Goal: Task Accomplishment & Management: Use online tool/utility

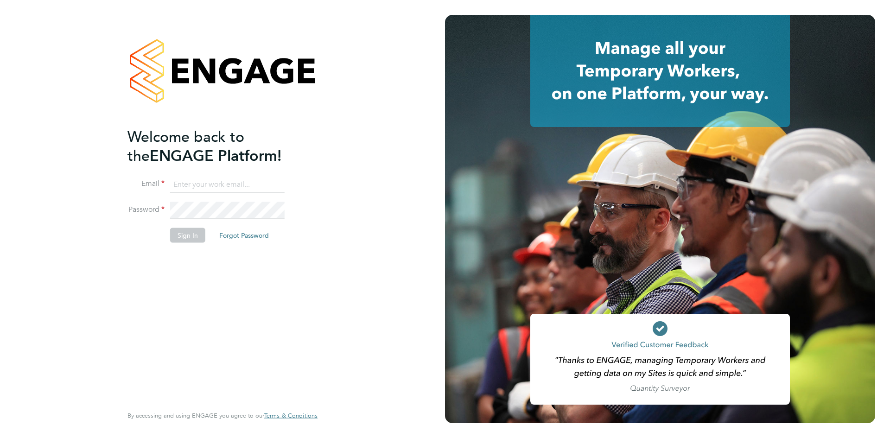
type input "[PERSON_NAME][EMAIL_ADDRESS][PERSON_NAME][DOMAIN_NAME]"
click at [188, 235] on button "Sign In" at bounding box center [187, 235] width 35 height 15
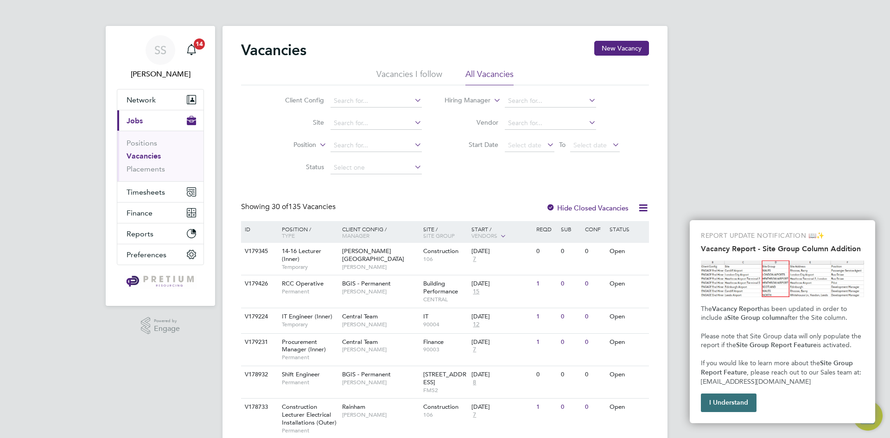
click at [715, 405] on button "I Understand" at bounding box center [729, 402] width 56 height 19
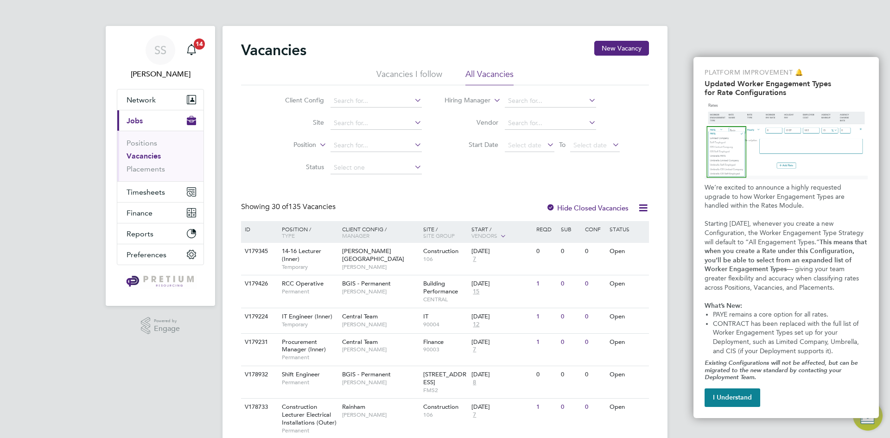
click at [715, 405] on button "I Understand" at bounding box center [732, 397] width 56 height 19
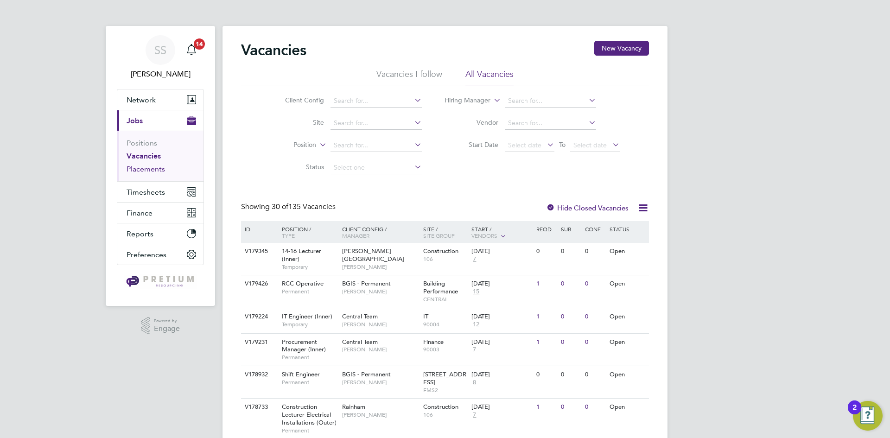
click at [157, 172] on link "Placements" at bounding box center [145, 168] width 38 height 9
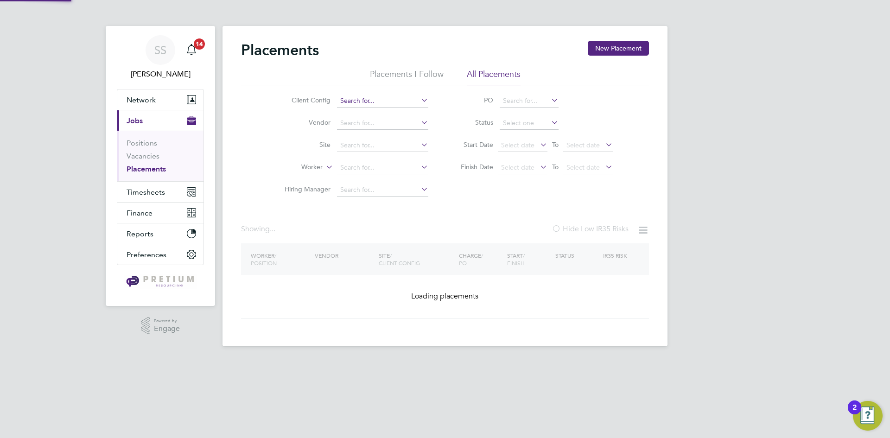
click at [357, 102] on input at bounding box center [382, 101] width 91 height 13
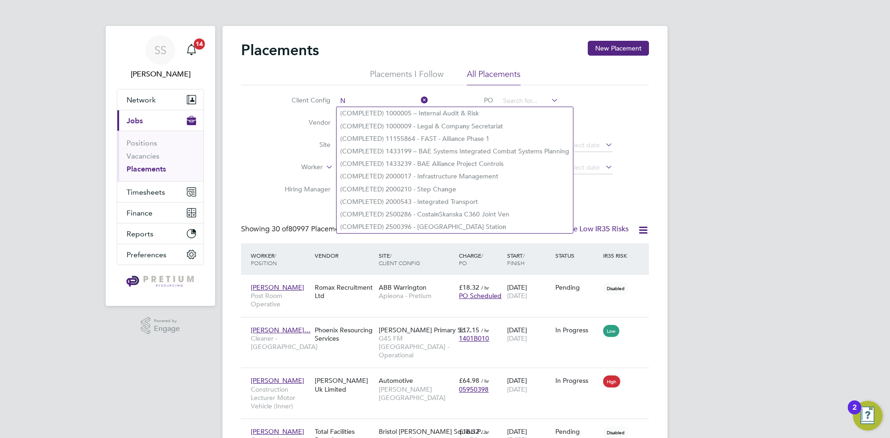
type input "N"
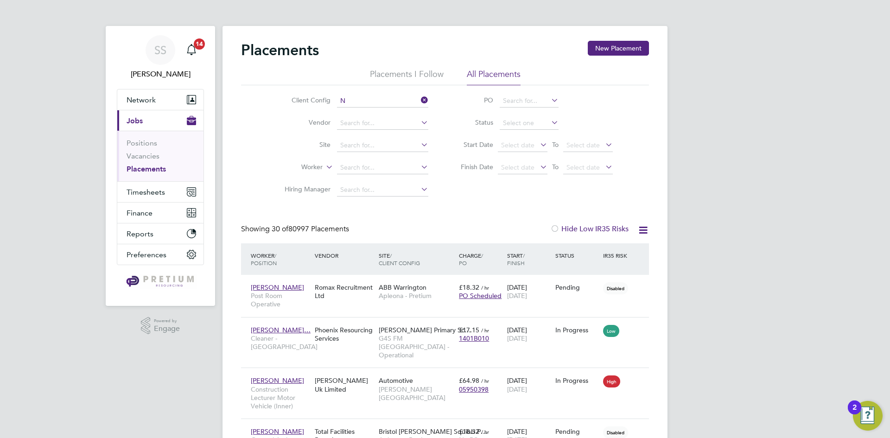
click at [272, 127] on li "Vendor" at bounding box center [353, 123] width 174 height 22
click at [358, 122] on input at bounding box center [382, 123] width 91 height 13
type input "N"
type input "[GEOGRAPHIC_DATA]"
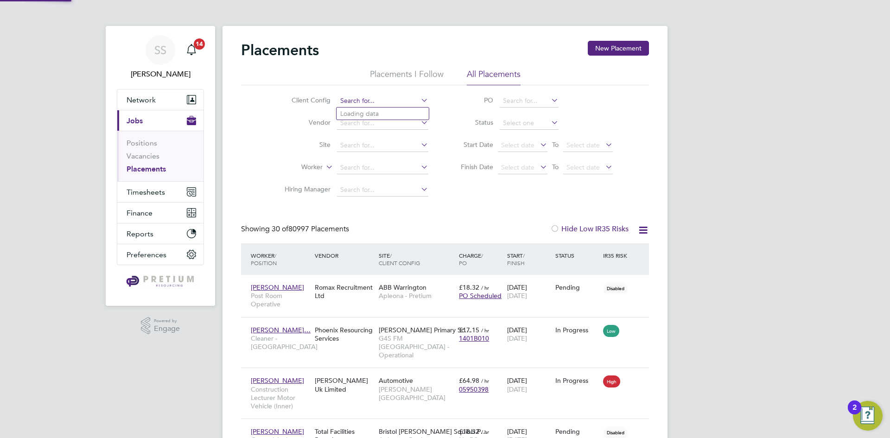
click at [345, 103] on input at bounding box center [382, 101] width 91 height 13
type input "[GEOGRAPHIC_DATA]"
click at [419, 100] on icon at bounding box center [419, 100] width 0 height 13
click at [357, 97] on input at bounding box center [382, 101] width 91 height 13
type input "[GEOGRAPHIC_DATA]"
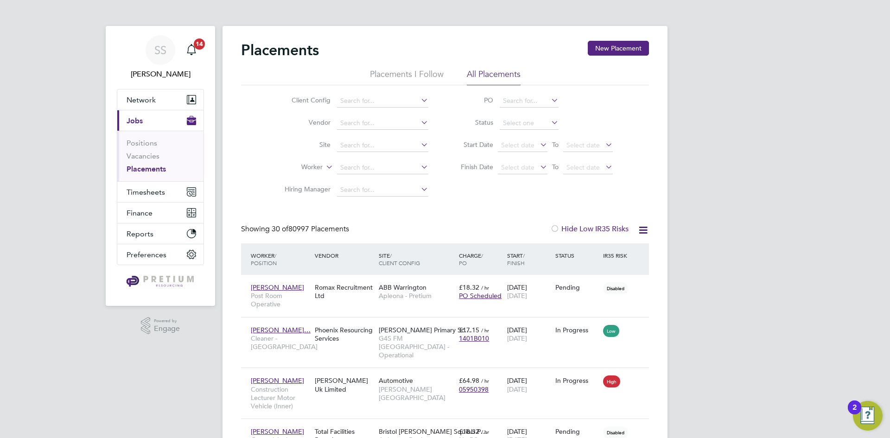
click at [477, 73] on li "All Placements" at bounding box center [494, 77] width 54 height 17
click at [377, 76] on li "Placements I Follow" at bounding box center [407, 77] width 74 height 17
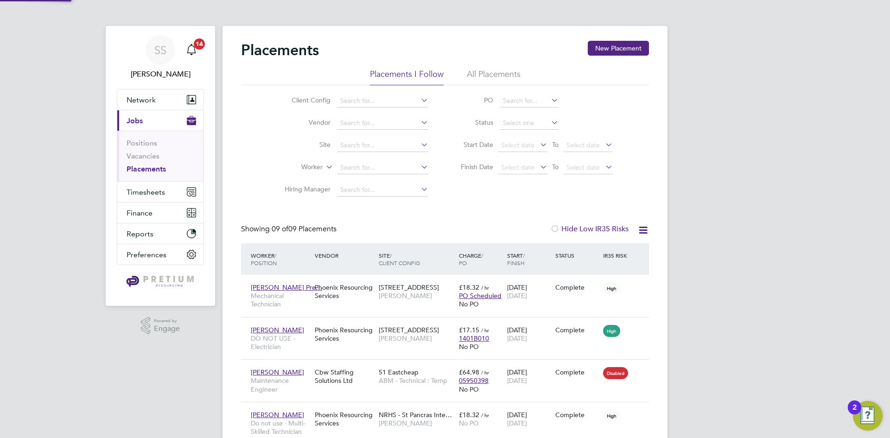
scroll to position [5, 5]
click at [511, 74] on li "All Placements" at bounding box center [494, 77] width 54 height 17
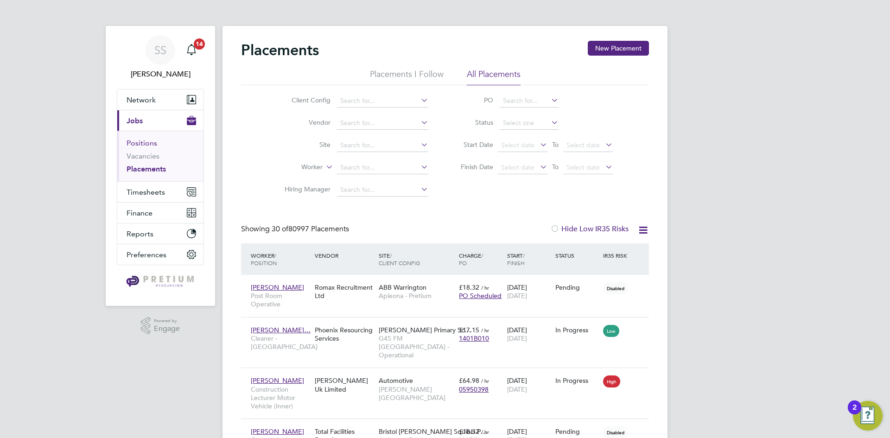
click at [139, 145] on link "Positions" at bounding box center [141, 143] width 31 height 9
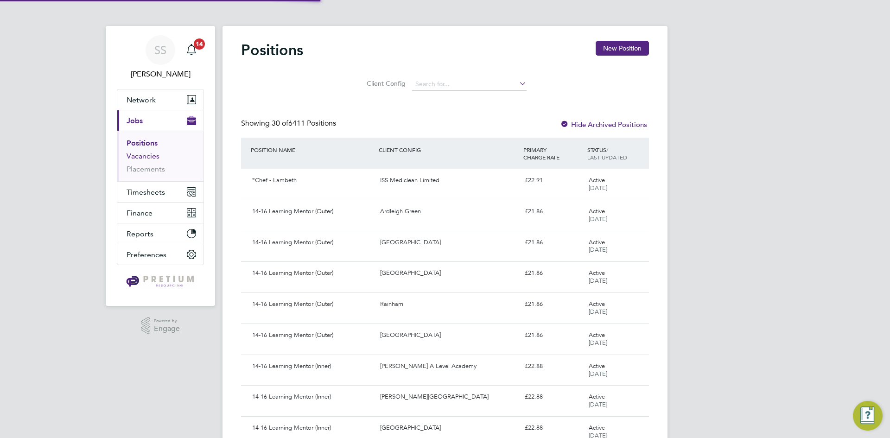
click at [145, 156] on link "Vacancies" at bounding box center [142, 156] width 33 height 9
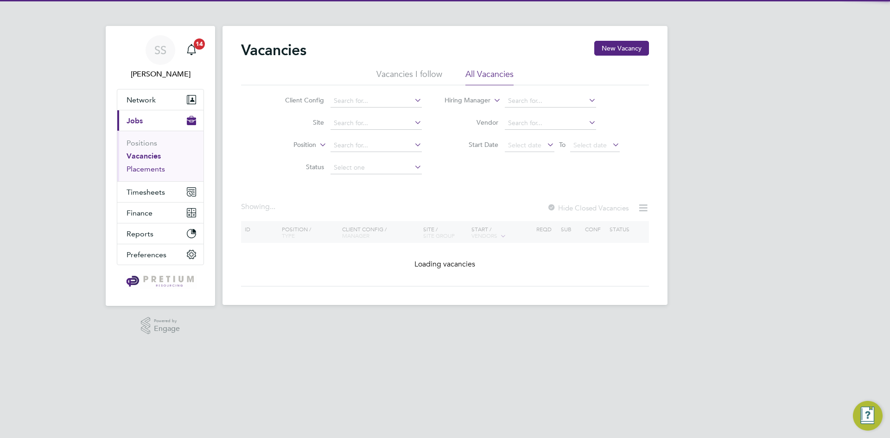
click at [147, 167] on link "Placements" at bounding box center [145, 168] width 38 height 9
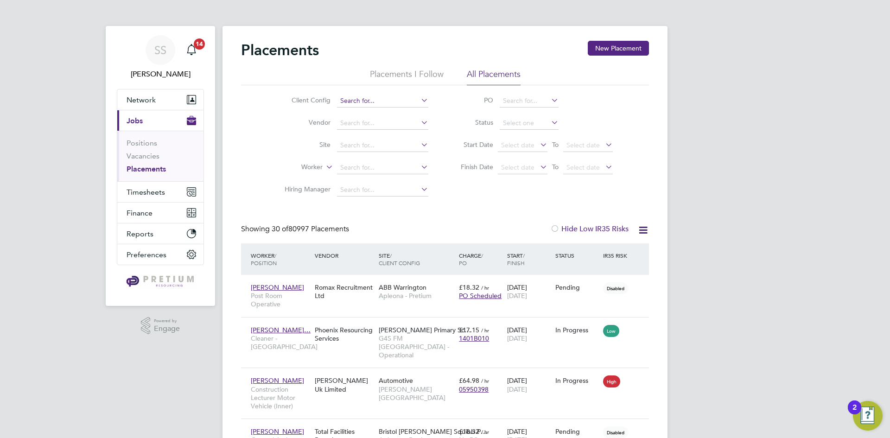
click at [378, 105] on input at bounding box center [382, 101] width 91 height 13
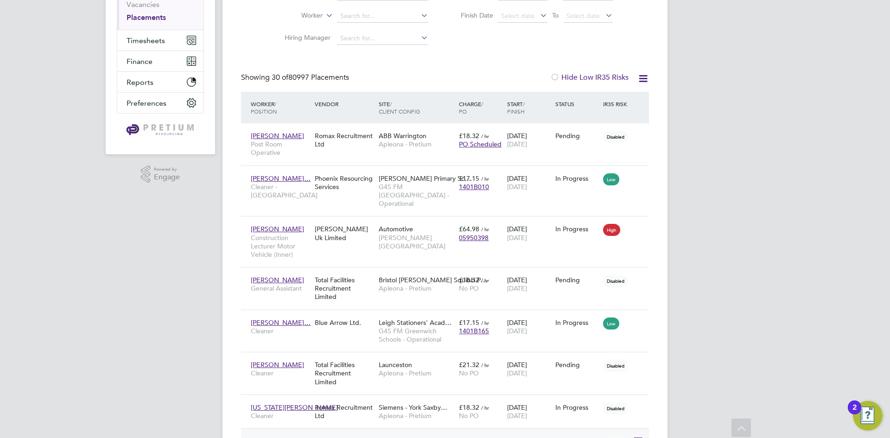
type input "New Colle"
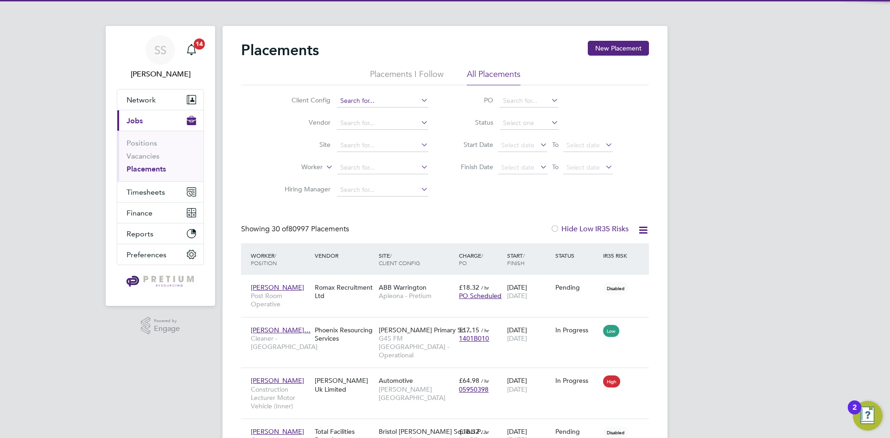
click at [349, 100] on input at bounding box center [382, 101] width 91 height 13
type input "N"
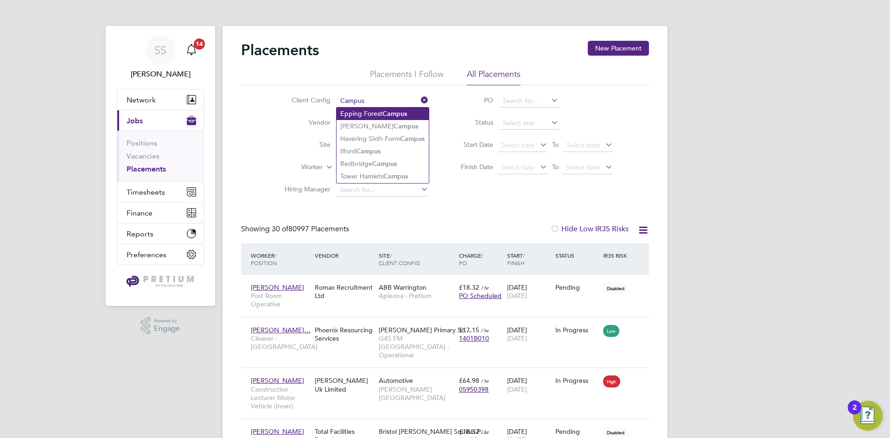
click at [364, 114] on li "[GEOGRAPHIC_DATA]" at bounding box center [382, 113] width 92 height 13
type input "[GEOGRAPHIC_DATA]"
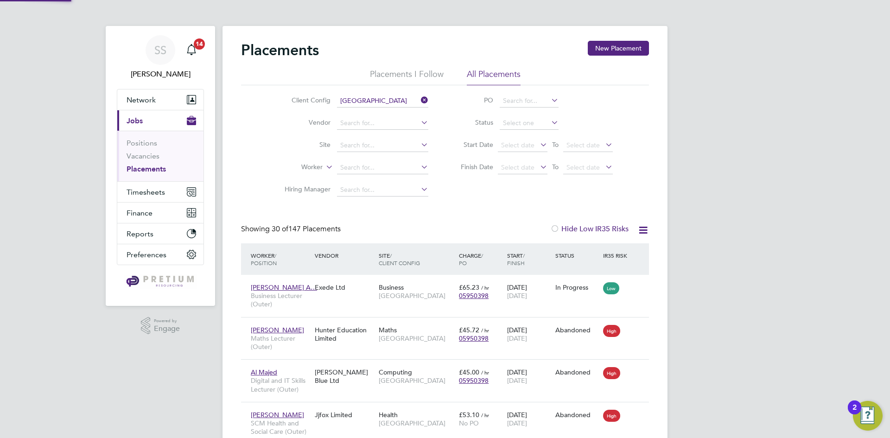
scroll to position [27, 81]
click at [419, 97] on icon at bounding box center [419, 100] width 0 height 13
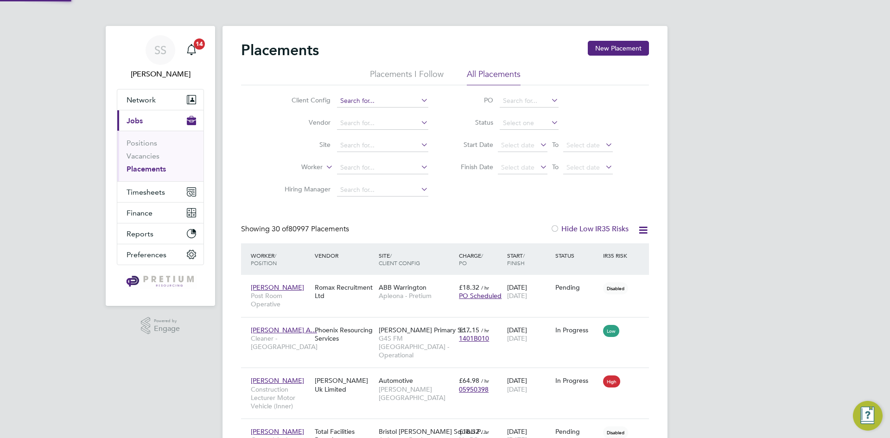
click at [407, 102] on input at bounding box center [382, 101] width 91 height 13
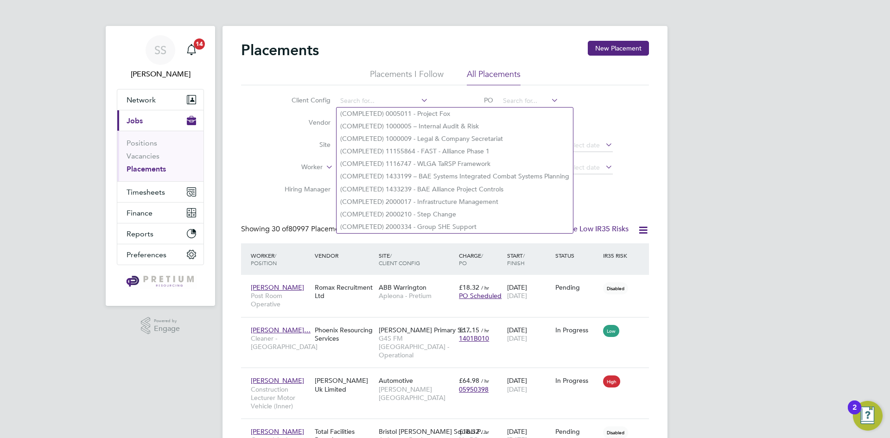
click at [281, 162] on li "Worker" at bounding box center [353, 168] width 174 height 22
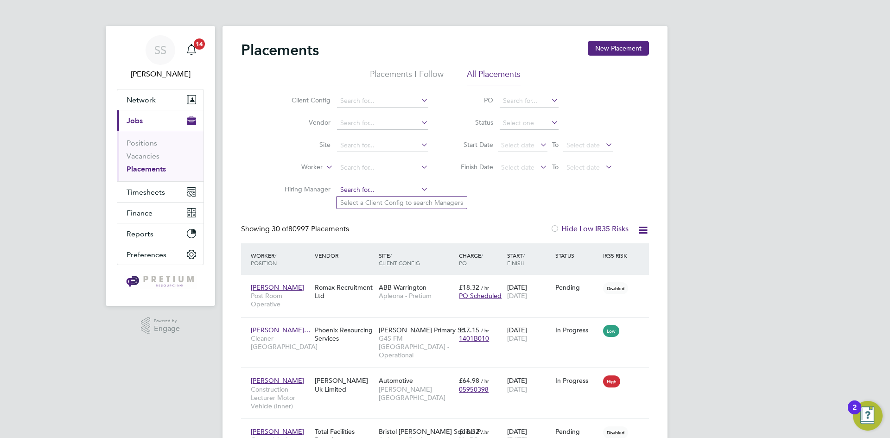
click at [358, 192] on input at bounding box center [382, 189] width 91 height 13
click at [350, 100] on input at bounding box center [382, 101] width 91 height 13
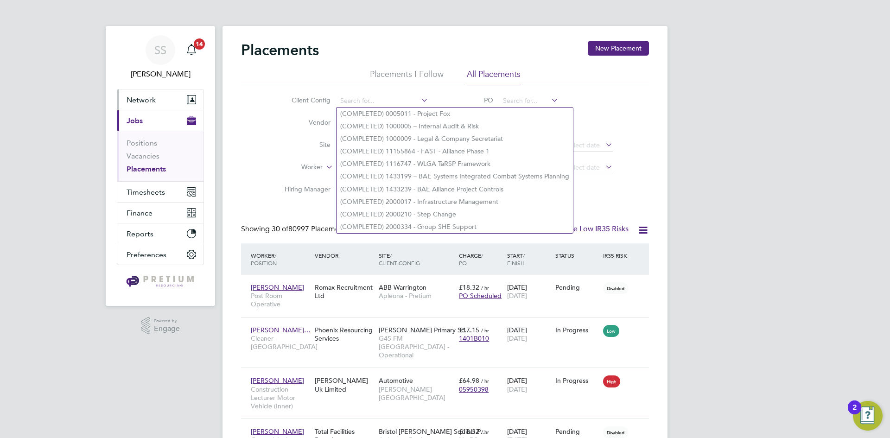
click at [143, 101] on span "Network" at bounding box center [140, 99] width 29 height 9
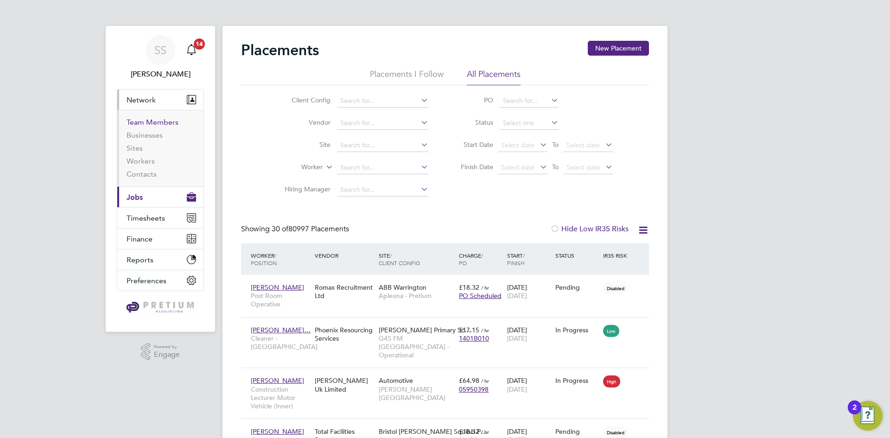
click at [144, 125] on link "Team Members" at bounding box center [152, 122] width 52 height 9
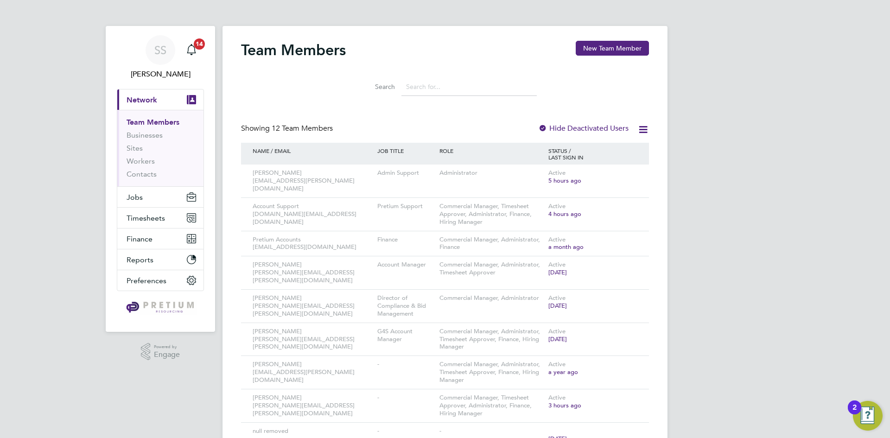
click at [541, 127] on div at bounding box center [542, 128] width 9 height 9
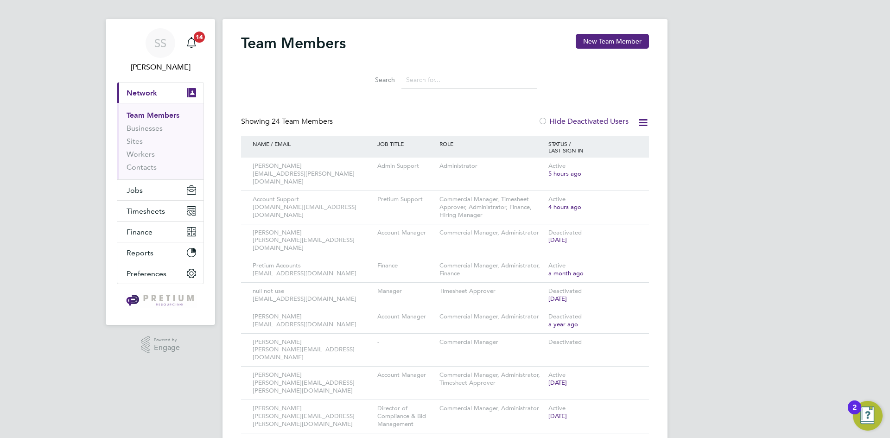
click at [541, 125] on div at bounding box center [542, 121] width 9 height 9
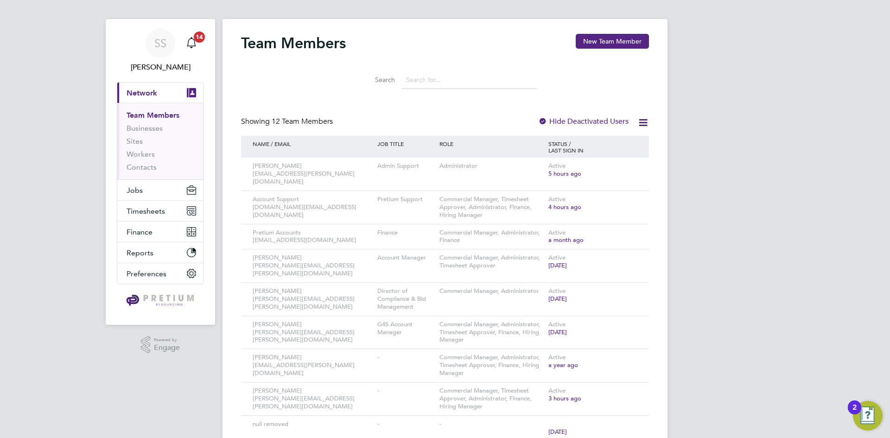
click at [542, 125] on div at bounding box center [542, 121] width 9 height 9
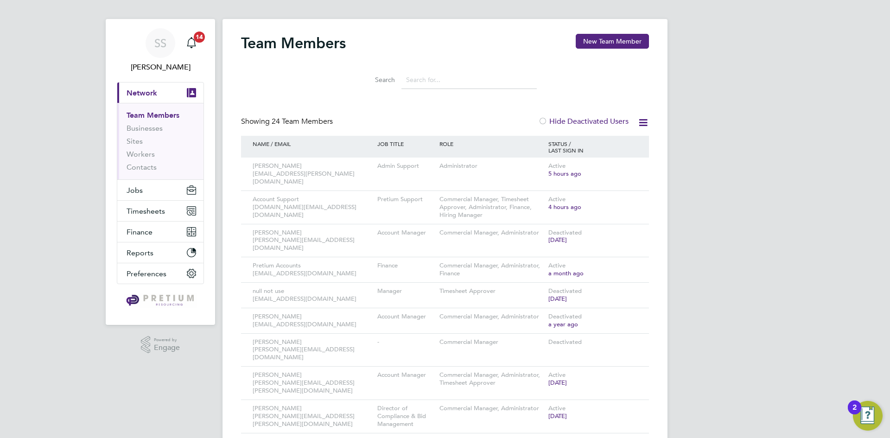
click at [542, 125] on div at bounding box center [542, 121] width 9 height 9
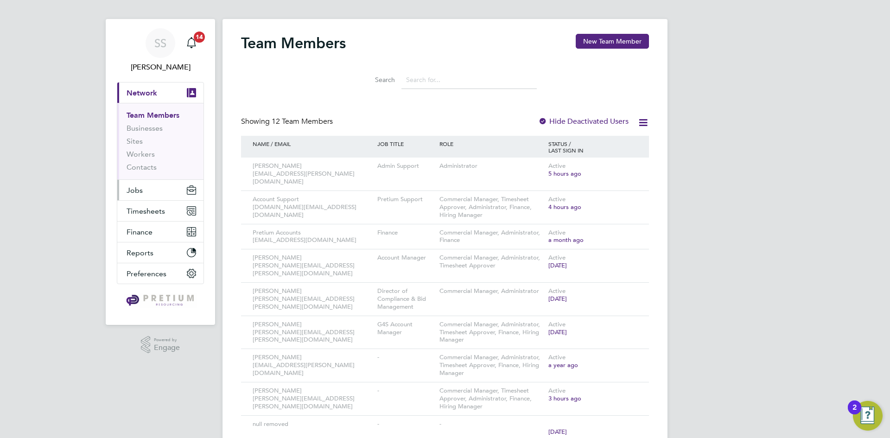
click at [138, 192] on span "Jobs" at bounding box center [134, 190] width 16 height 9
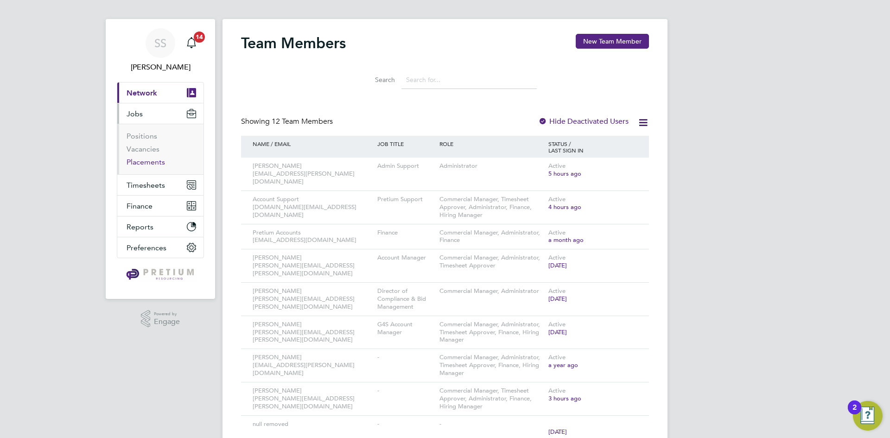
click at [143, 166] on link "Placements" at bounding box center [145, 162] width 38 height 9
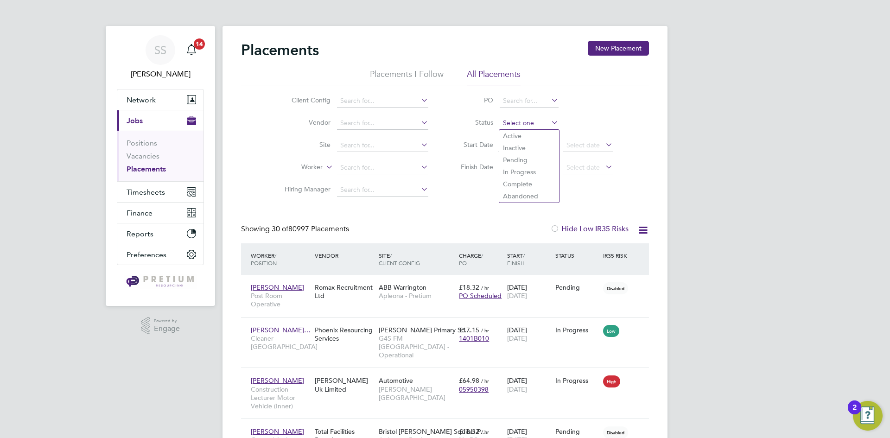
click at [512, 139] on li "Active" at bounding box center [529, 136] width 60 height 12
type input "Active"
click at [368, 100] on input at bounding box center [382, 101] width 91 height 13
type input "NCC"
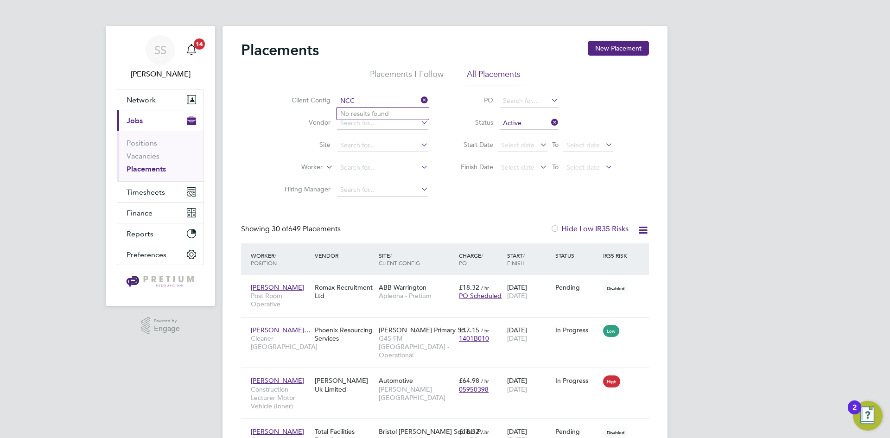
drag, startPoint x: 823, startPoint y: 273, endPoint x: 816, endPoint y: 267, distance: 9.6
click at [151, 158] on link "Vacancies" at bounding box center [142, 156] width 33 height 9
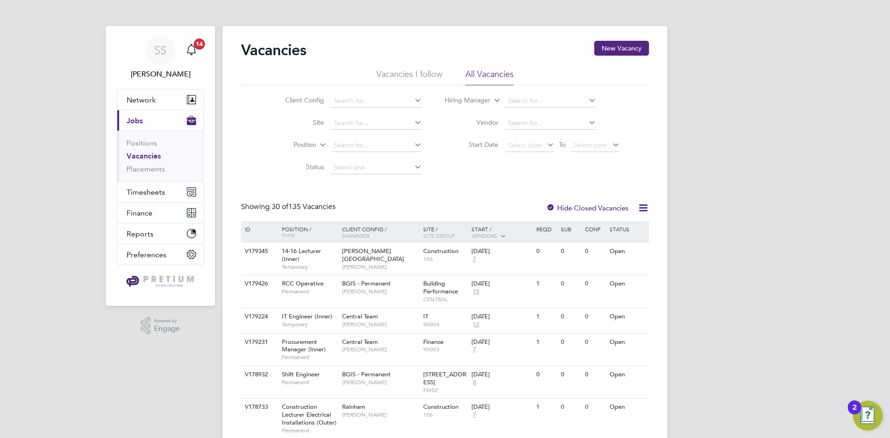
click at [645, 206] on icon at bounding box center [643, 208] width 12 height 12
click at [613, 228] on li "Download Vacancies Report" at bounding box center [600, 229] width 94 height 13
